Goal: Transaction & Acquisition: Purchase product/service

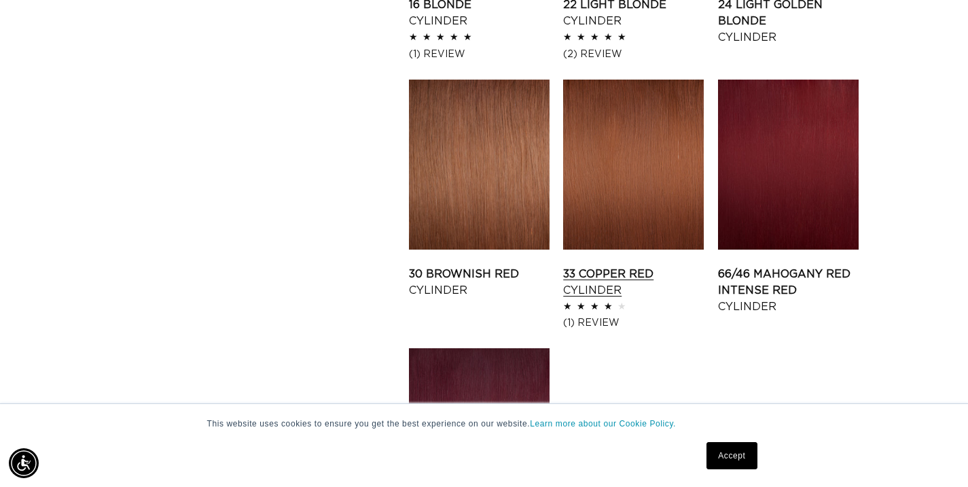
scroll to position [0, 1744]
click at [624, 266] on link "33 Copper Red Cylinder" at bounding box center [633, 282] width 141 height 33
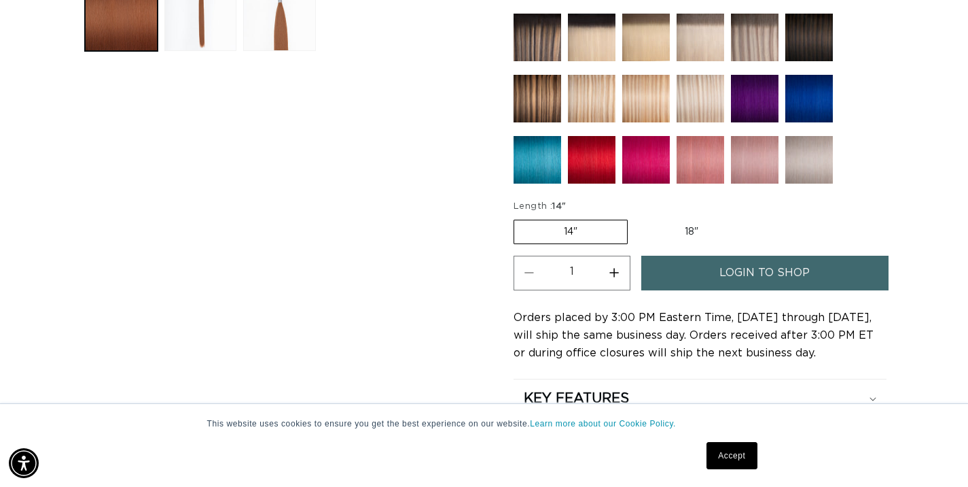
scroll to position [603, 0]
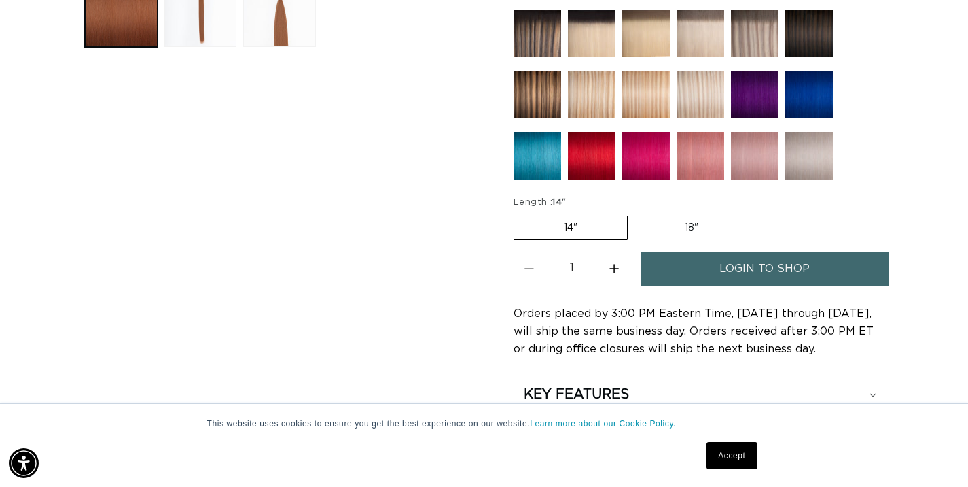
click at [707, 269] on link "login to shop" at bounding box center [764, 268] width 247 height 35
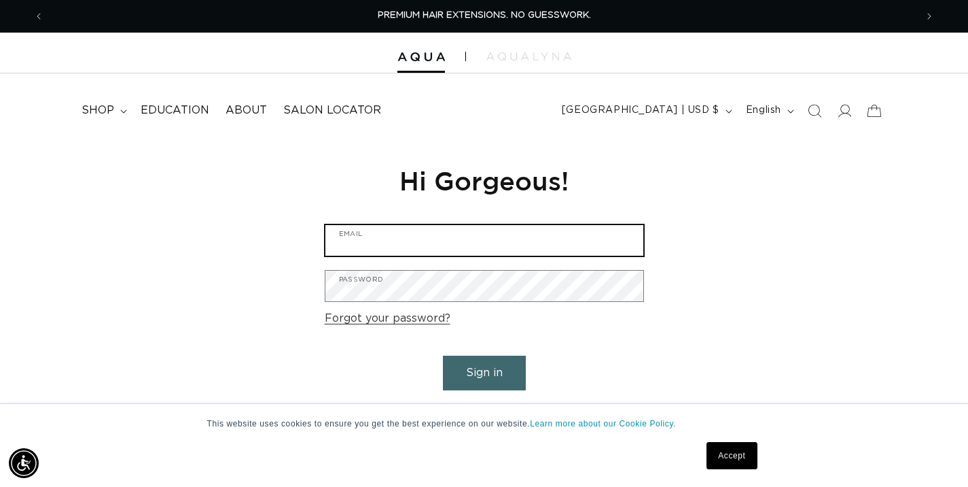
type input "[EMAIL_ADDRESS][DOMAIN_NAME]"
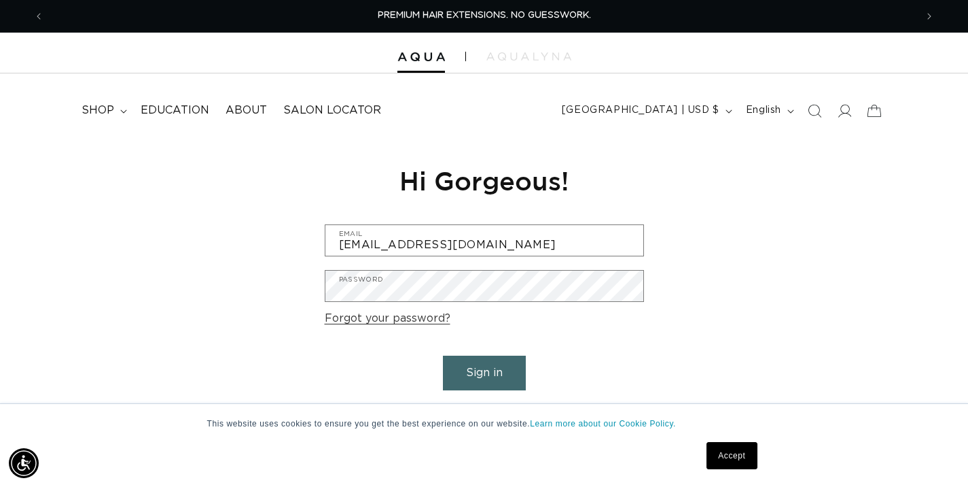
click at [483, 370] on button "Sign in" at bounding box center [484, 372] width 83 height 35
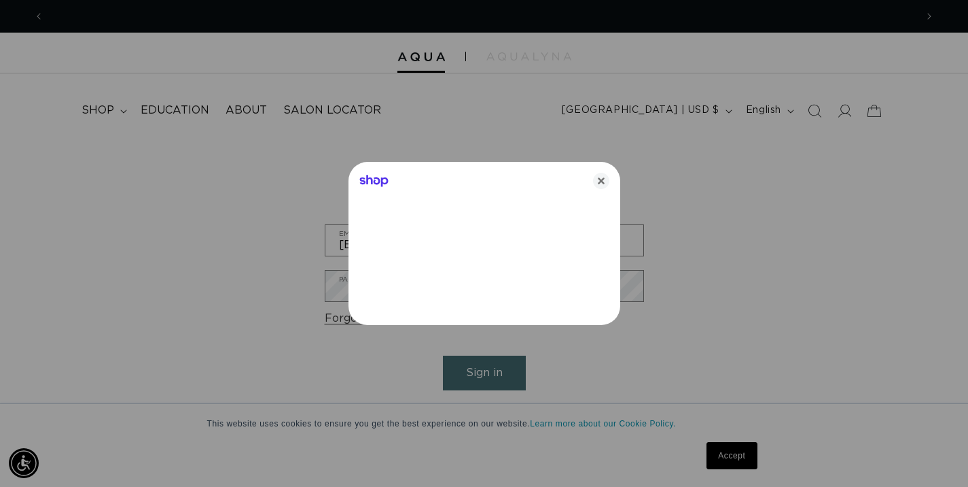
scroll to position [0, 872]
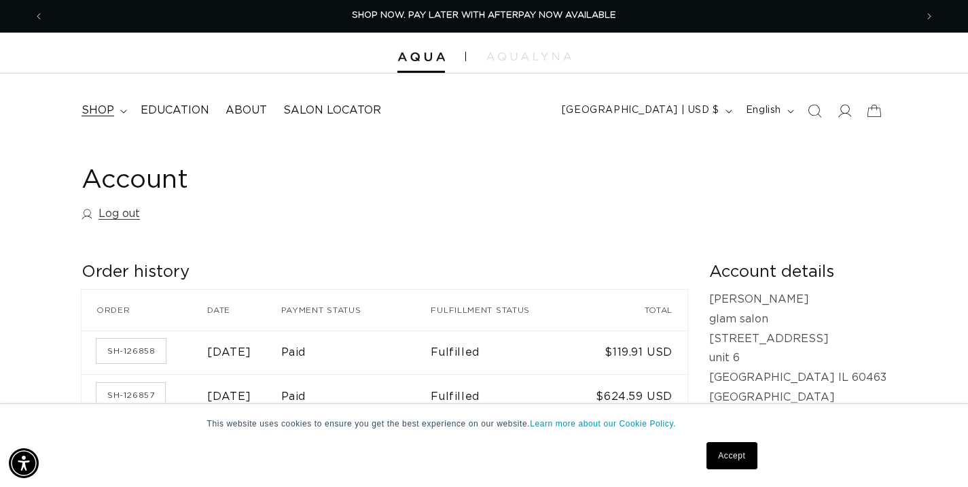
click at [109, 116] on span "shop" at bounding box center [98, 110] width 33 height 14
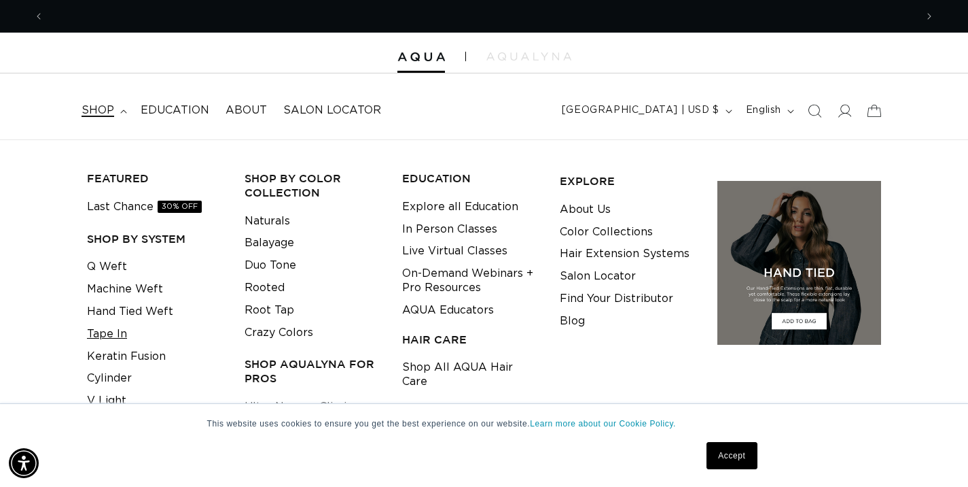
scroll to position [0, 1744]
click at [122, 377] on link "Cylinder" at bounding box center [109, 378] width 45 height 22
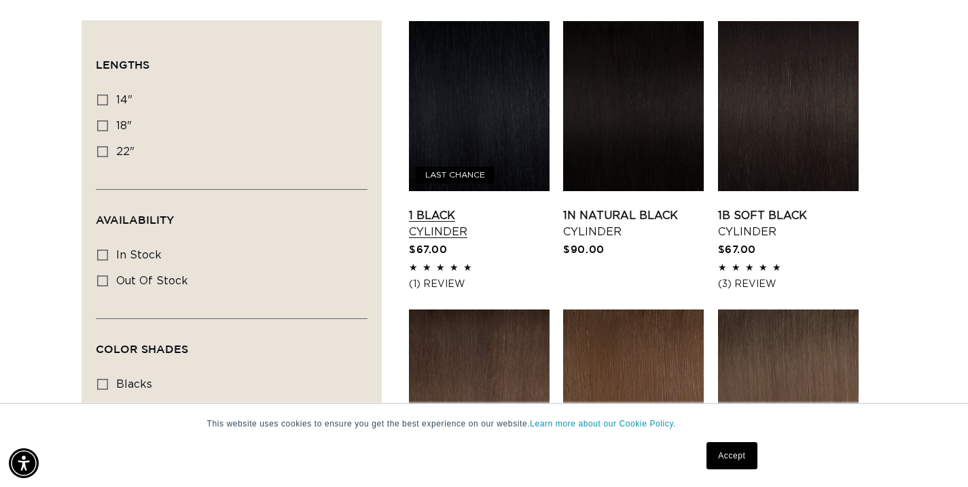
click at [470, 207] on link "1 Black Cylinder" at bounding box center [479, 223] width 141 height 33
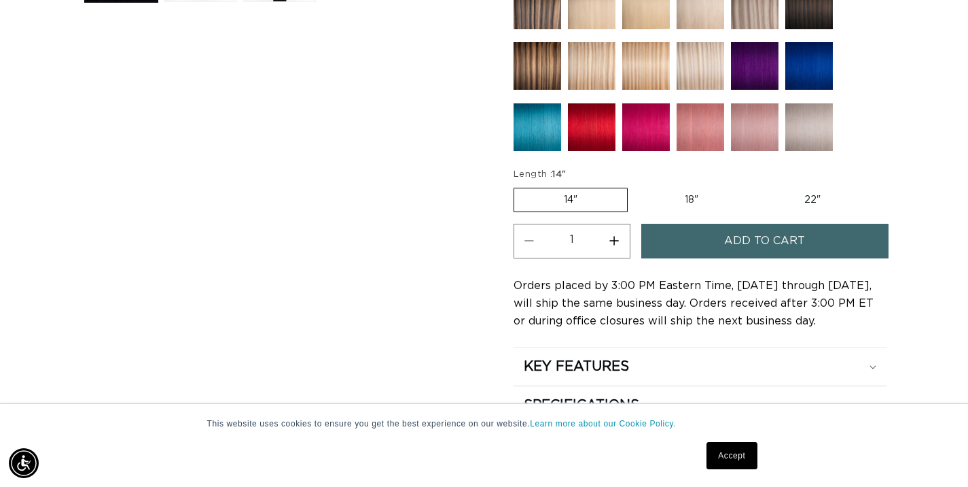
scroll to position [646, 0]
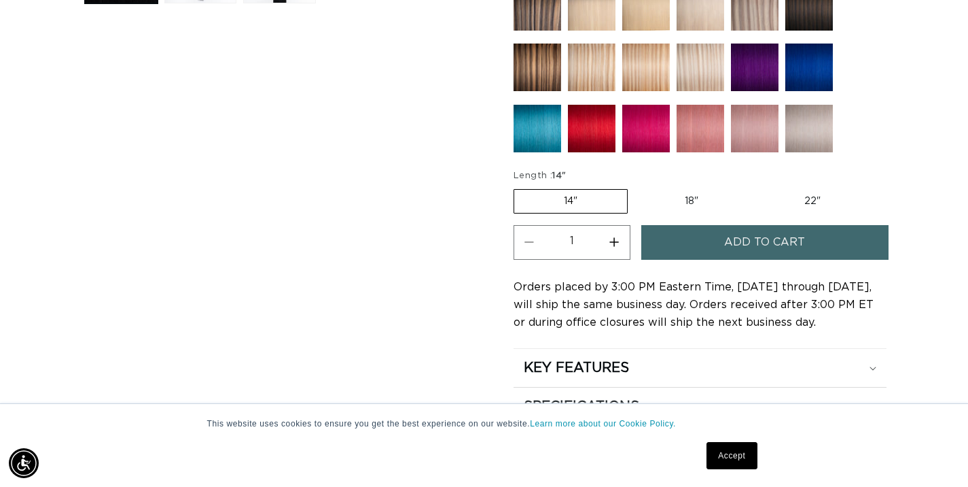
click at [696, 198] on label "18" Variant sold out or unavailable" at bounding box center [691, 201] width 113 height 23
click at [635, 187] on input "18" Variant sold out or unavailable" at bounding box center [635, 186] width 1 height 1
radio input "true"
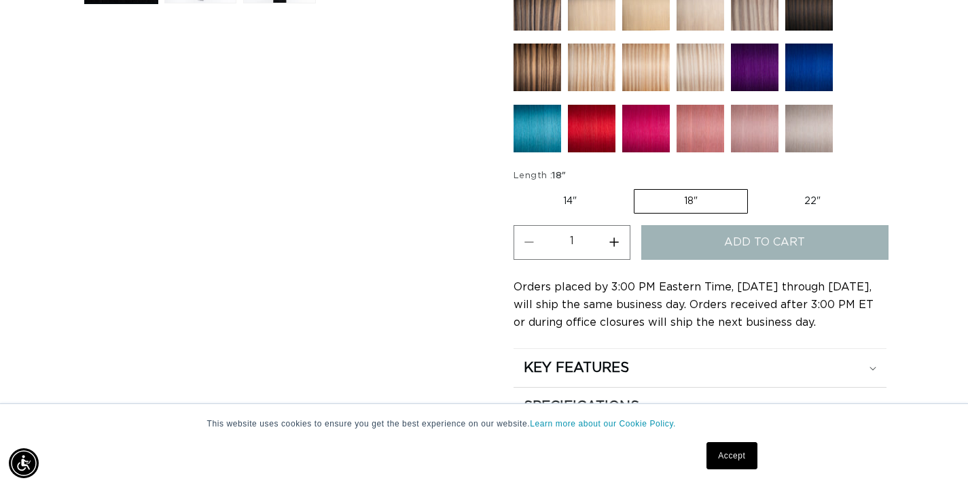
scroll to position [0, 1744]
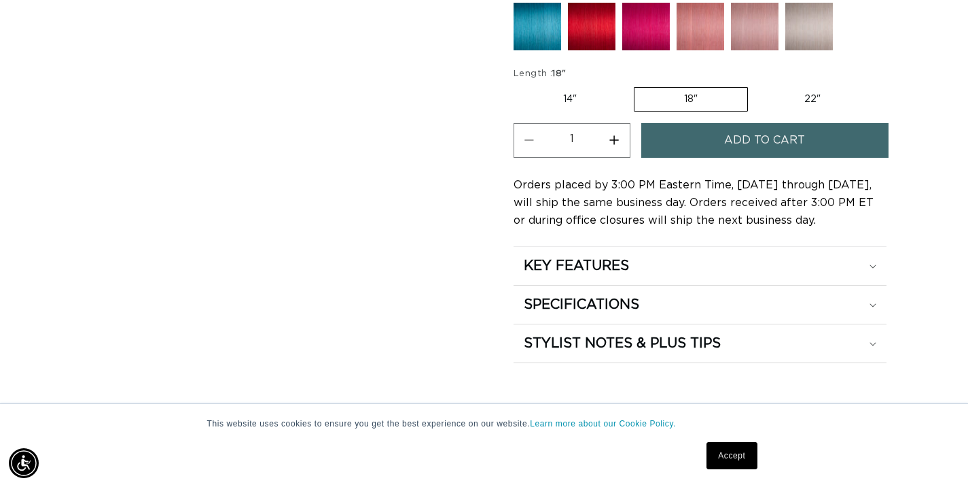
scroll to position [766, 0]
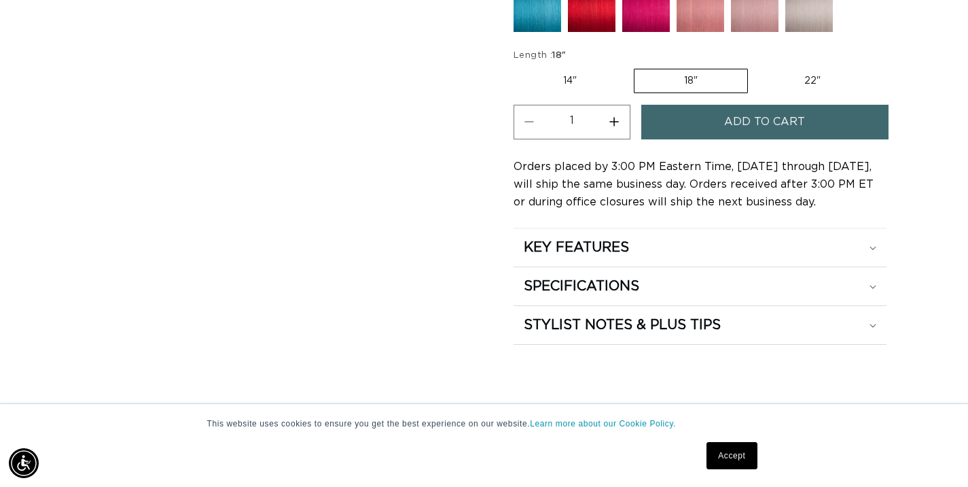
click at [817, 76] on label "22" Variant sold out or unavailable" at bounding box center [813, 80] width 116 height 23
click at [756, 67] on input "22" Variant sold out or unavailable" at bounding box center [755, 66] width 1 height 1
radio input "true"
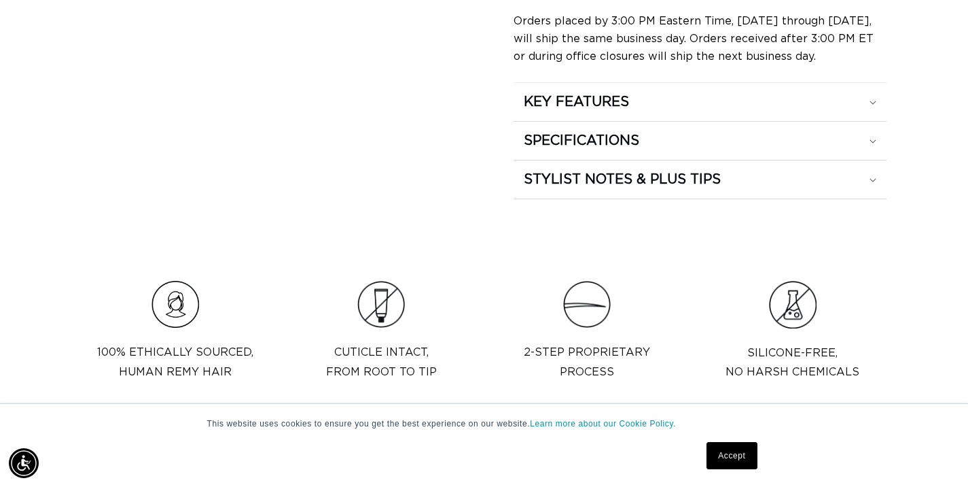
scroll to position [0, 872]
click at [872, 179] on icon at bounding box center [873, 180] width 7 height 4
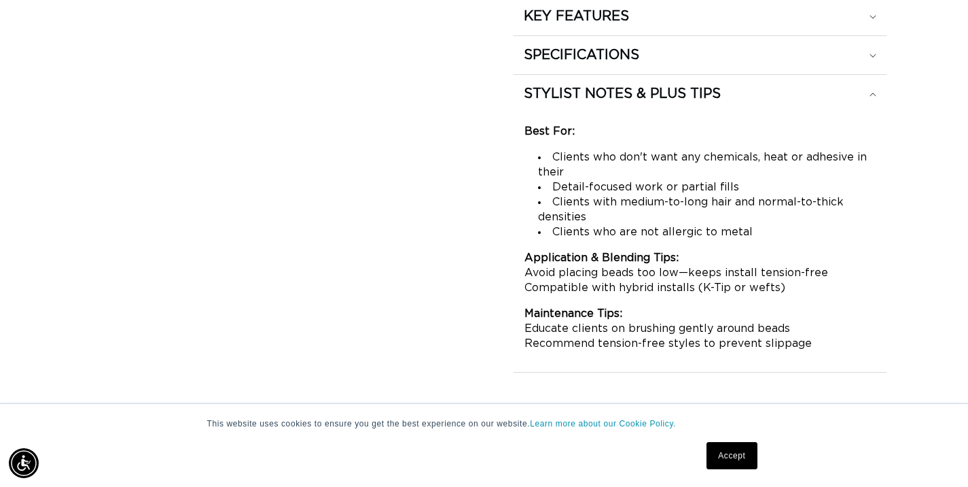
scroll to position [0, 0]
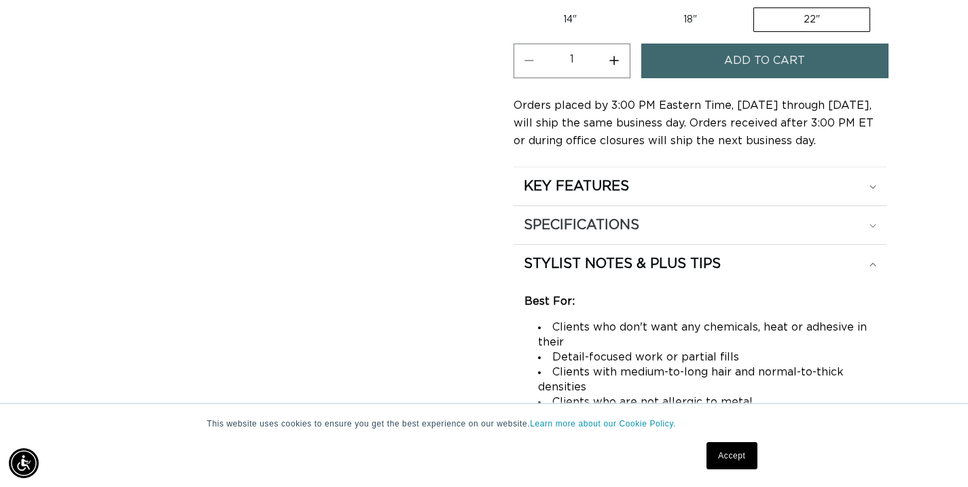
click at [875, 227] on icon at bounding box center [873, 226] width 7 height 4
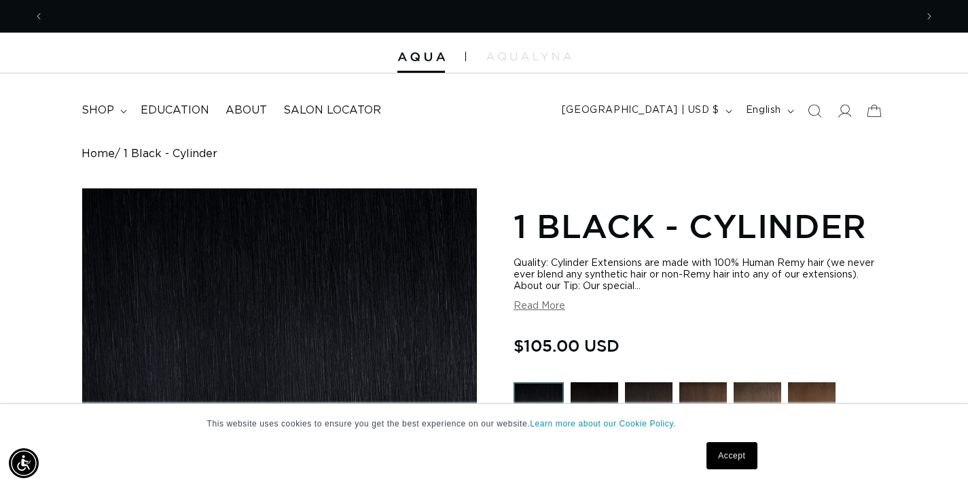
scroll to position [0, 872]
click at [116, 110] on summary "shop" at bounding box center [102, 110] width 59 height 31
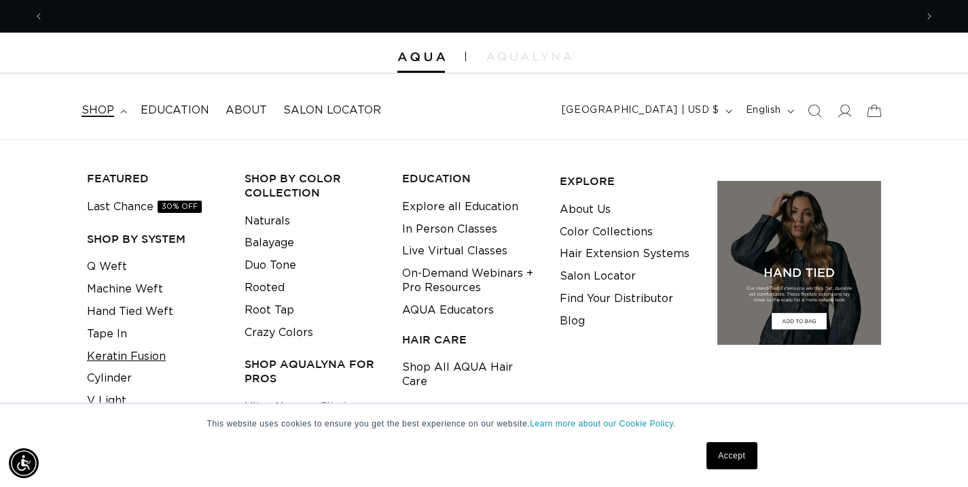
scroll to position [0, 1744]
click at [122, 380] on link "Cylinder" at bounding box center [109, 378] width 45 height 22
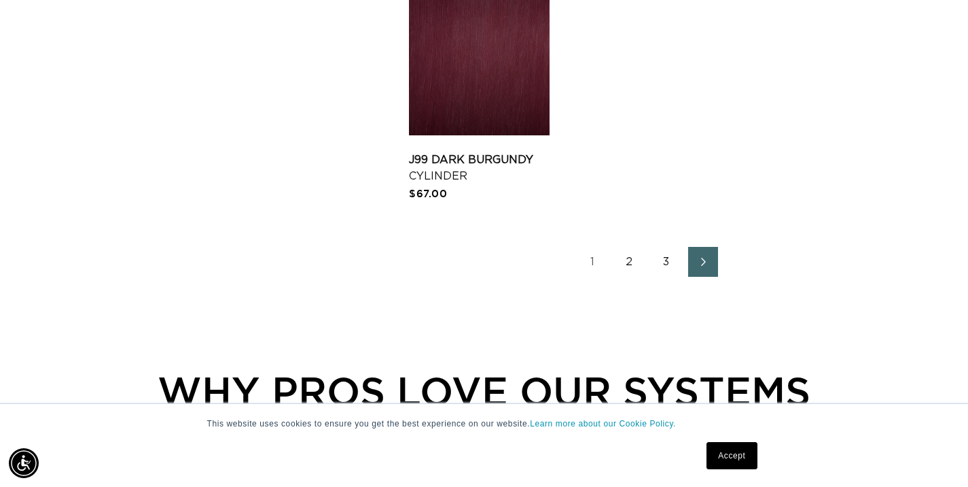
scroll to position [1979, 0]
click at [628, 273] on link "2" at bounding box center [630, 261] width 30 height 30
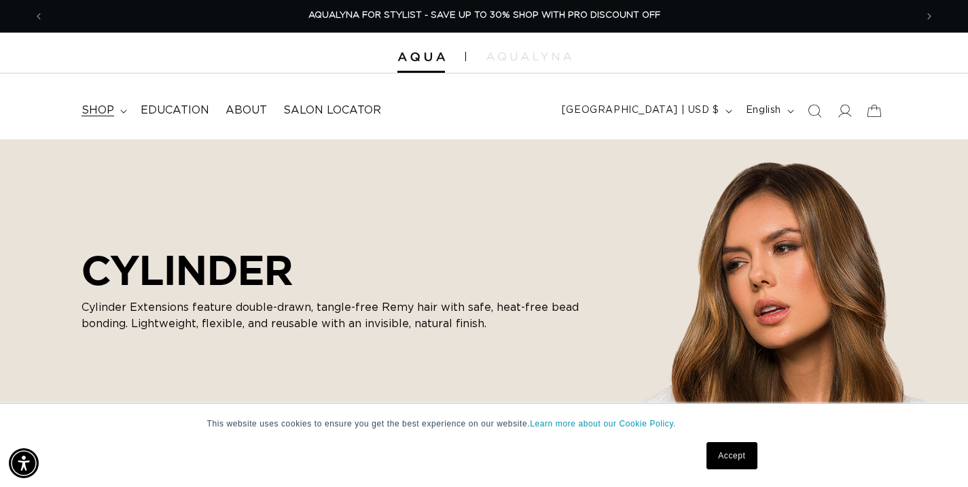
click at [107, 111] on span "shop" at bounding box center [98, 110] width 33 height 14
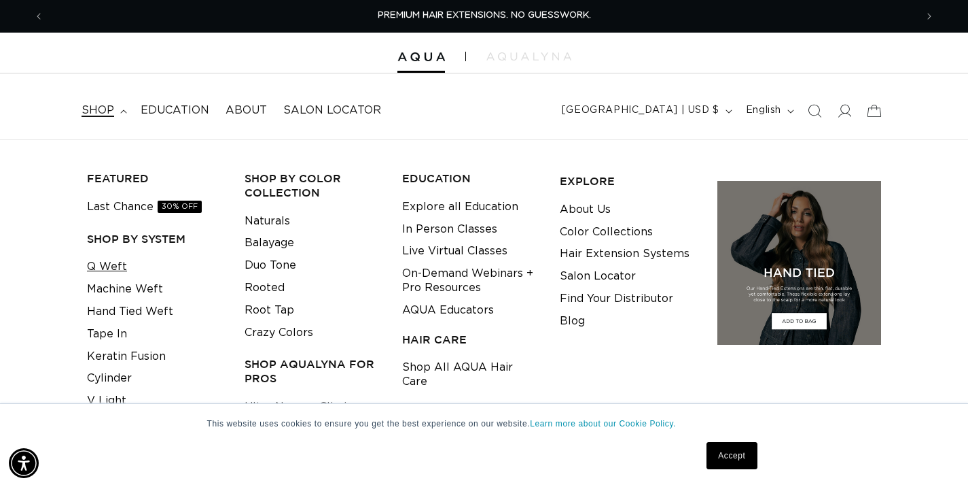
click at [109, 268] on link "Q Weft" at bounding box center [107, 266] width 40 height 22
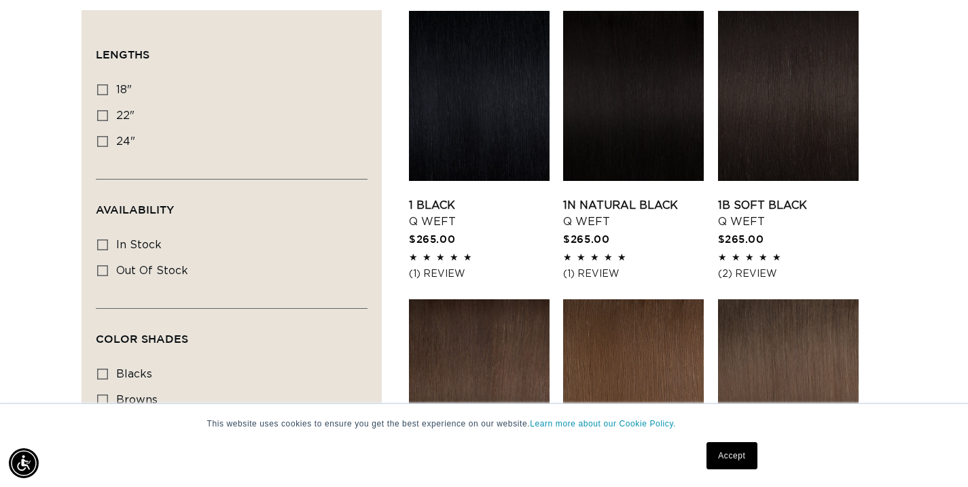
scroll to position [0, 1744]
click at [461, 197] on link "1 Black Q Weft" at bounding box center [479, 213] width 141 height 33
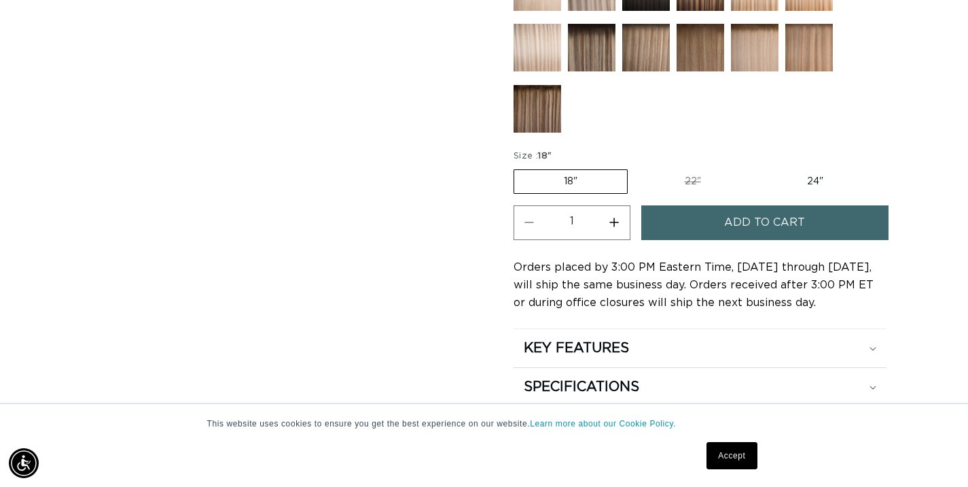
scroll to position [675, 0]
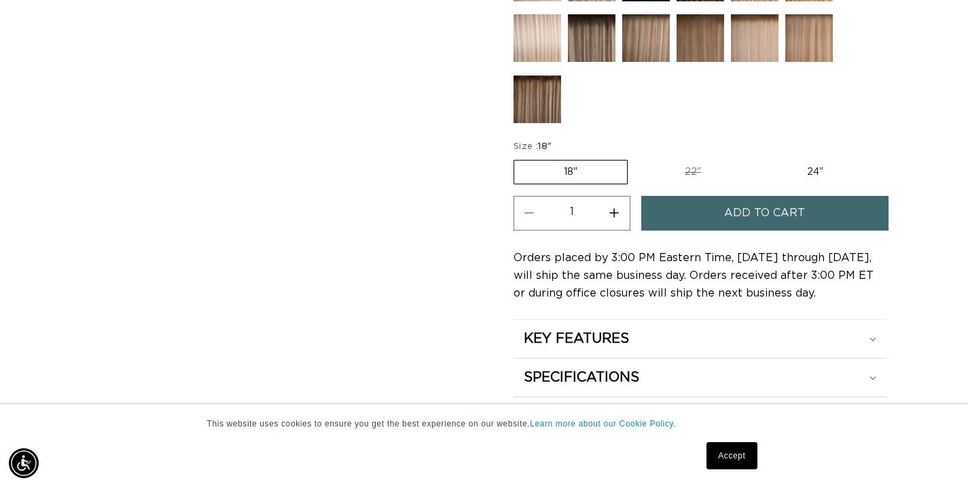
click at [694, 171] on label "22" Variant sold out or unavailable" at bounding box center [693, 171] width 116 height 23
click at [635, 158] on input "22" Variant sold out or unavailable" at bounding box center [635, 157] width 1 height 1
radio input "true"
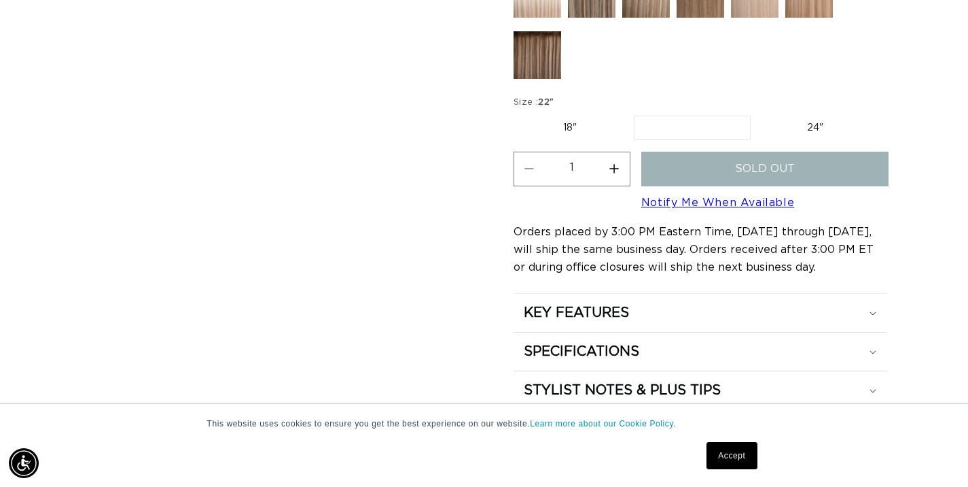
scroll to position [721, 0]
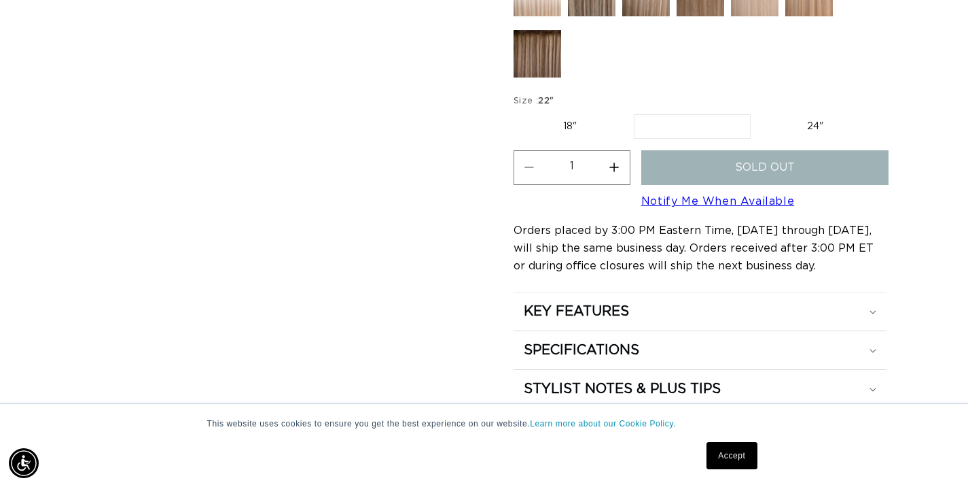
click at [815, 123] on label "24" Variant sold out or unavailable" at bounding box center [816, 126] width 116 height 23
click at [758, 112] on input "24" Variant sold out or unavailable" at bounding box center [758, 111] width 1 height 1
radio input "true"
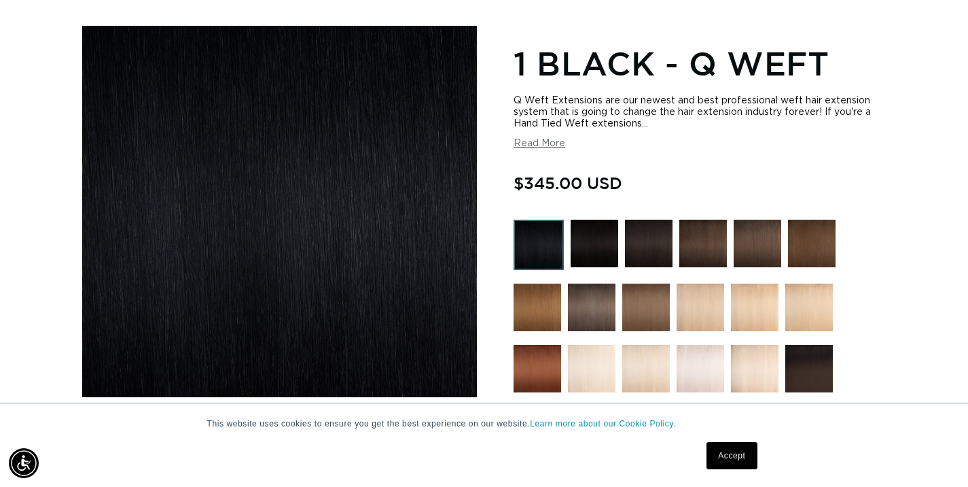
scroll to position [0, 1744]
click at [548, 144] on button "Read More" at bounding box center [540, 144] width 52 height 12
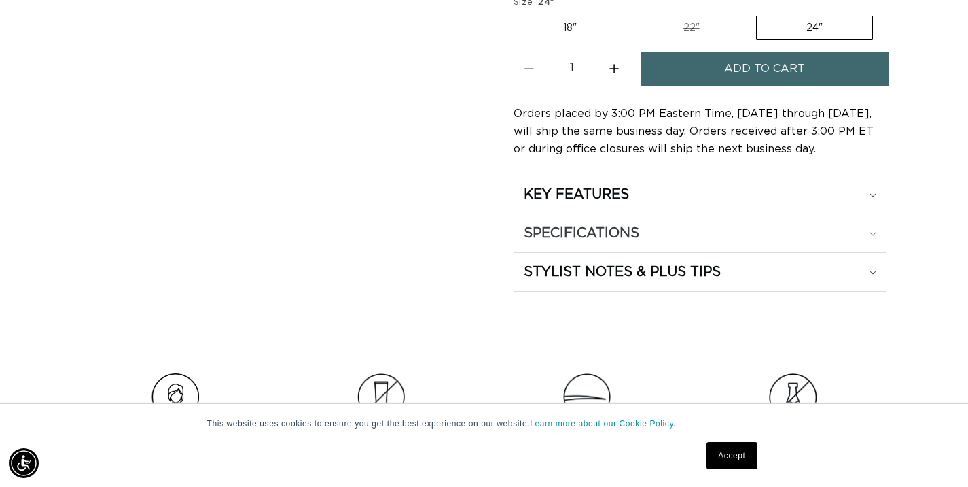
scroll to position [0, 872]
click at [874, 242] on div "SPECIFICATIONS" at bounding box center [700, 233] width 353 height 18
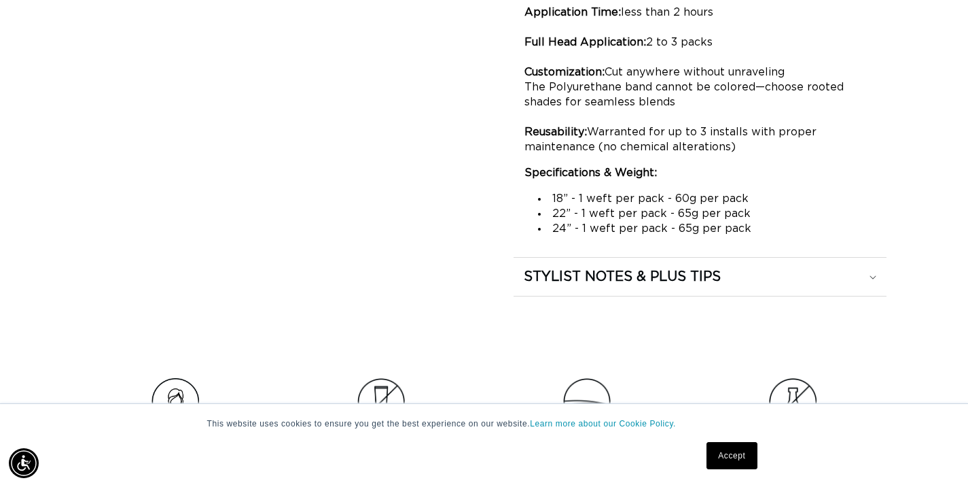
scroll to position [1549, 0]
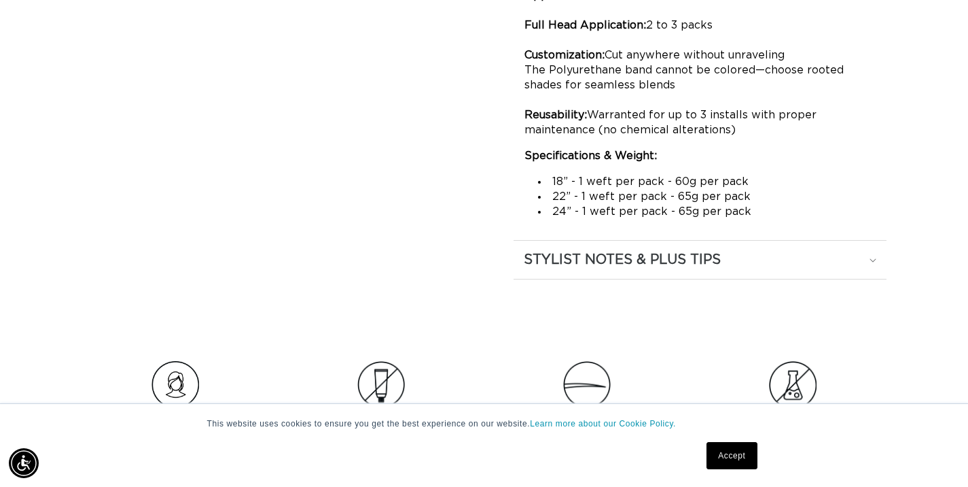
click at [870, 262] on icon at bounding box center [873, 259] width 6 height 3
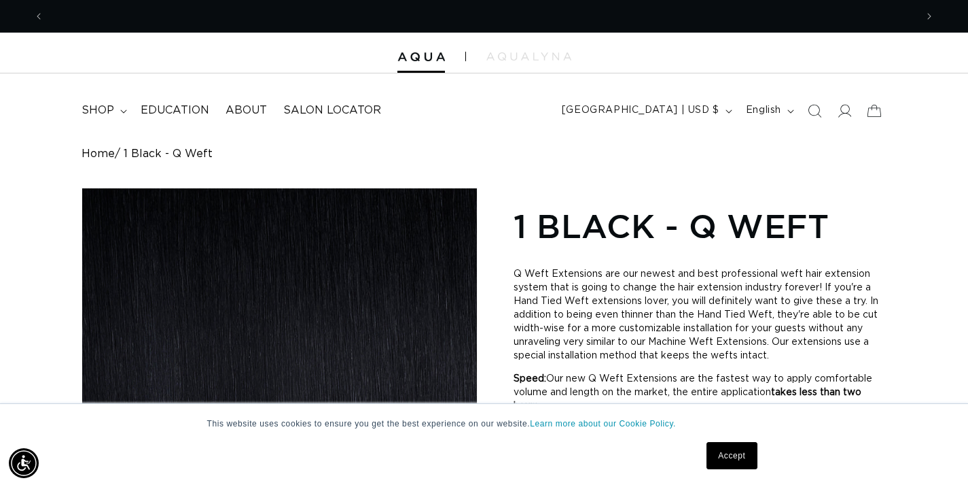
scroll to position [0, 872]
